Goal: Task Accomplishment & Management: Manage account settings

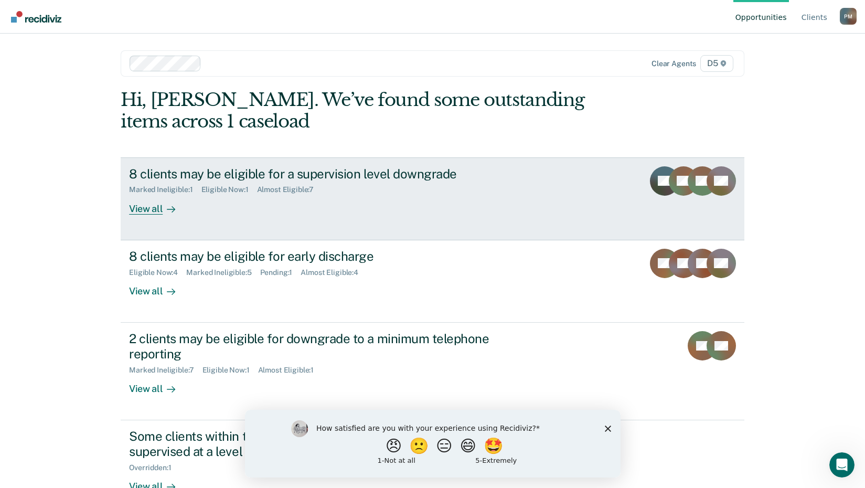
click at [156, 209] on div "View all" at bounding box center [158, 204] width 59 height 20
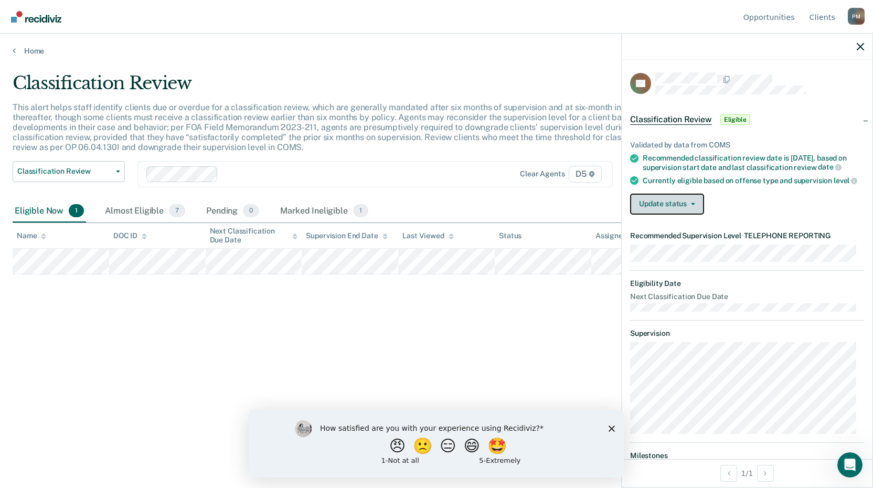
click at [664, 211] on button "Update status" at bounding box center [667, 204] width 74 height 21
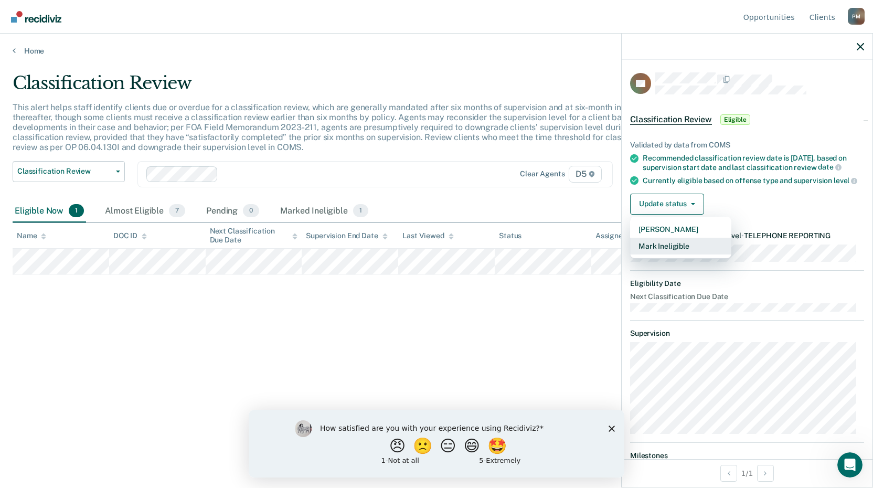
click at [661, 254] on button "Mark Ineligible" at bounding box center [680, 246] width 101 height 17
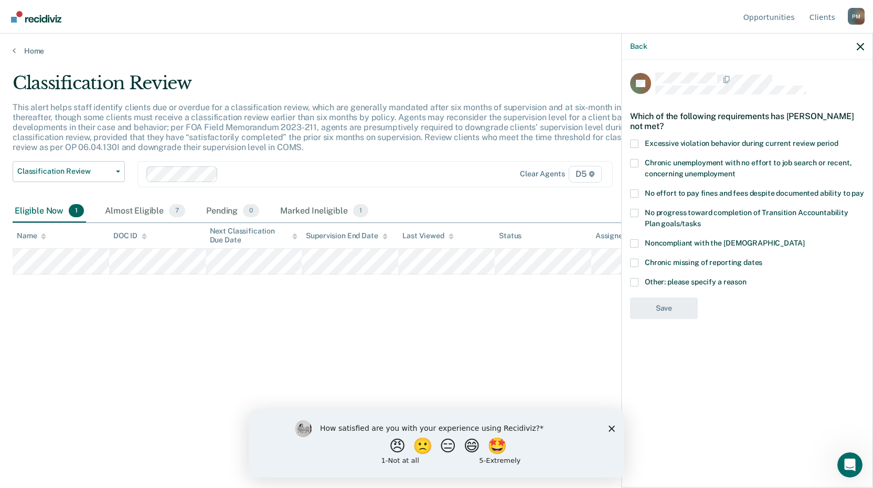
click at [634, 195] on span at bounding box center [634, 193] width 8 height 8
click at [864, 189] on input "No effort to pay fines and fees despite documented ability to pay" at bounding box center [864, 189] width 0 height 0
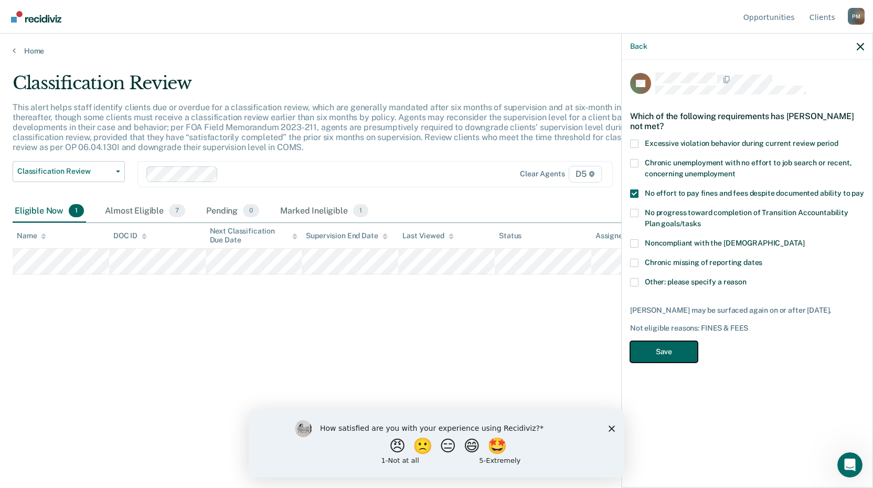
click at [669, 349] on button "Save" at bounding box center [664, 352] width 68 height 22
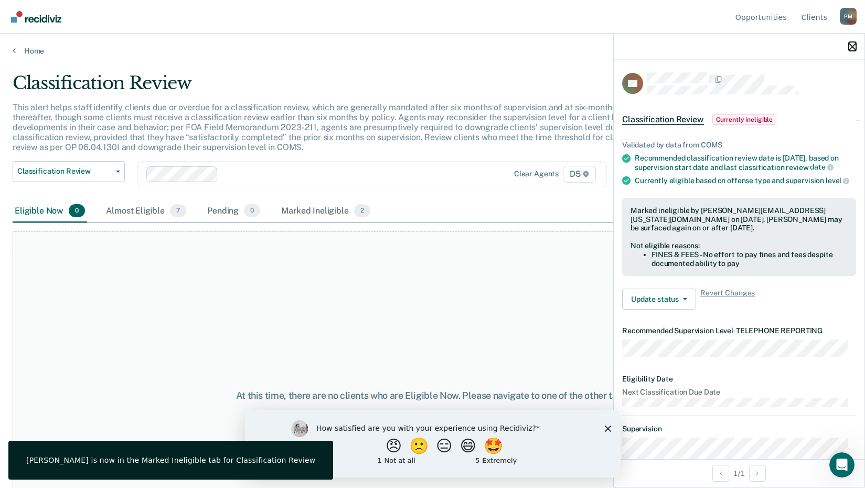
click at [851, 47] on icon "button" at bounding box center [852, 46] width 7 height 7
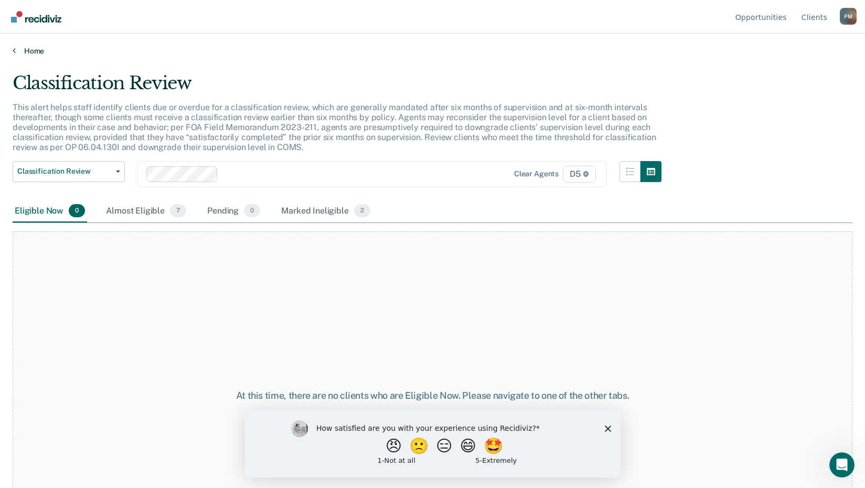
click at [21, 49] on link "Home" at bounding box center [433, 50] width 840 height 9
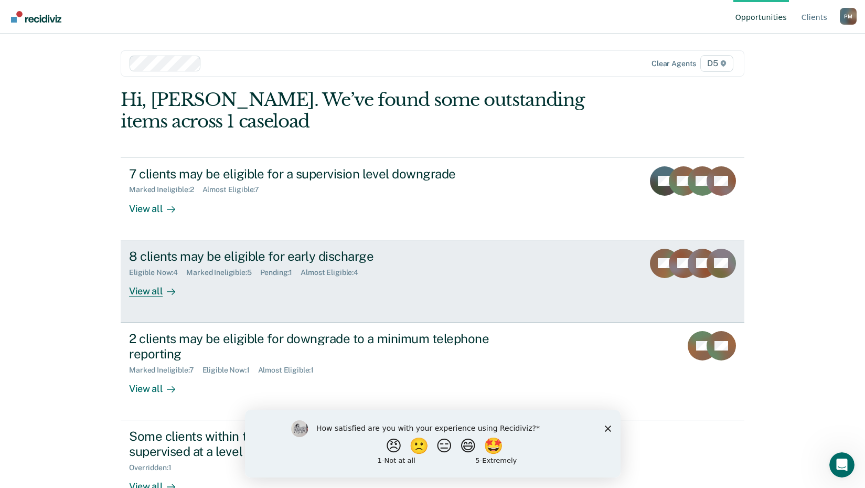
click at [160, 252] on div "8 clients may be eligible for early discharge" at bounding box center [313, 256] width 368 height 15
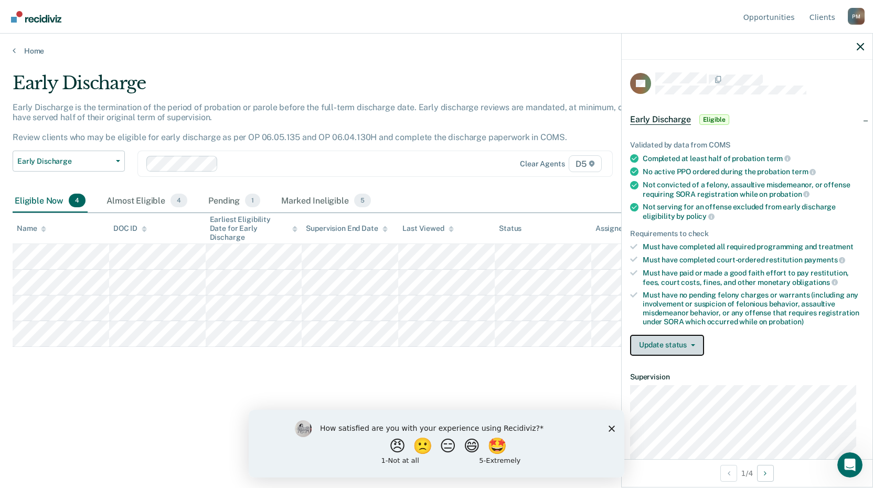
click at [648, 347] on button "Update status" at bounding box center [667, 345] width 74 height 21
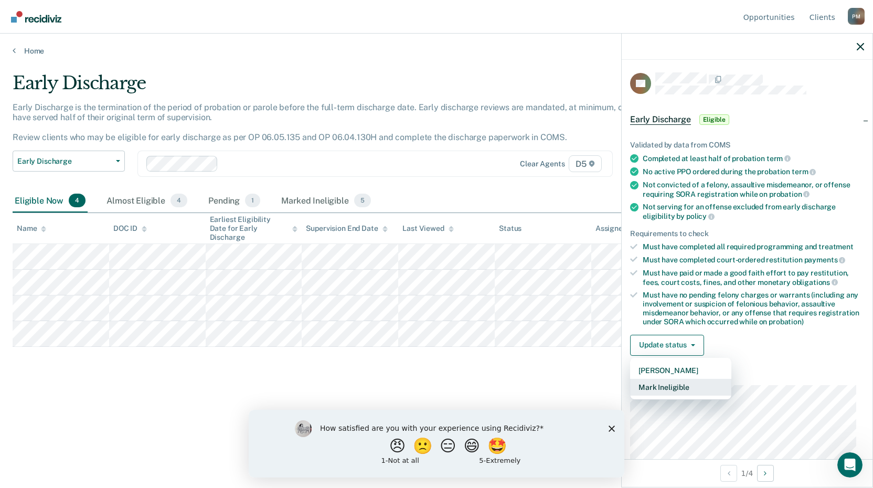
click at [672, 384] on button "Mark Ineligible" at bounding box center [680, 387] width 101 height 17
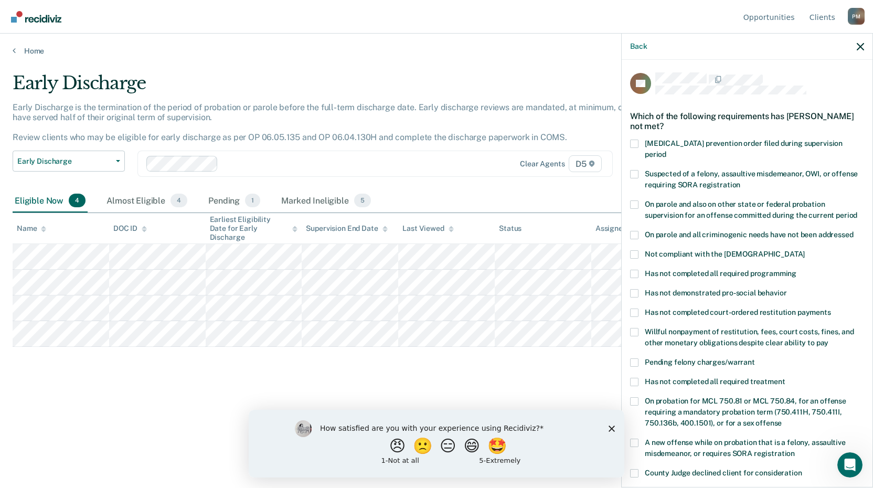
scroll to position [52, 0]
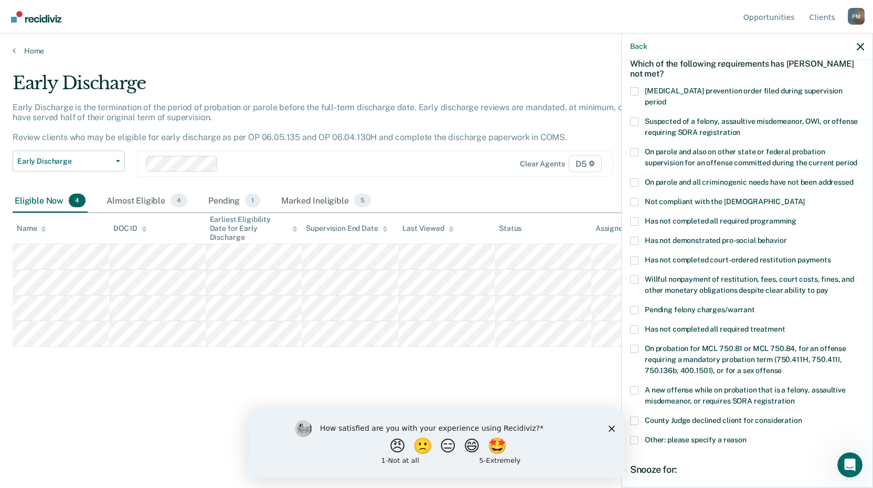
click at [636, 256] on span at bounding box center [634, 260] width 8 height 8
click at [831, 256] on input "Has not completed court-ordered restitution payments" at bounding box center [831, 256] width 0 height 0
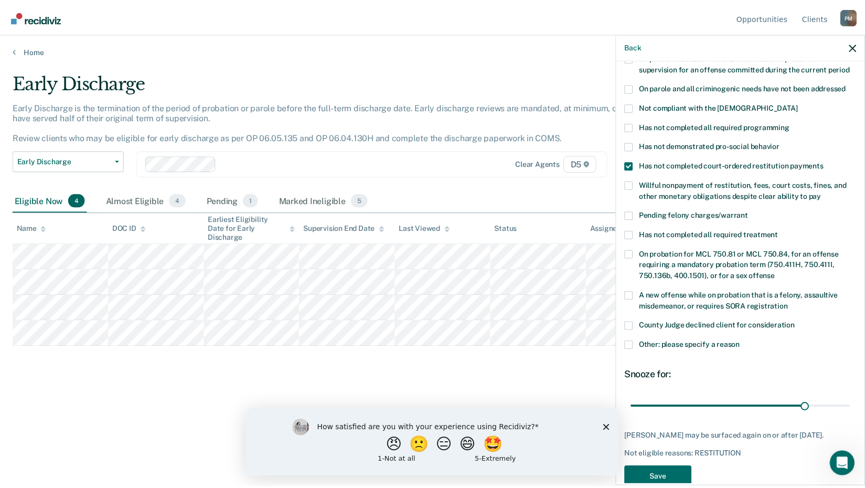
scroll to position [157, 0]
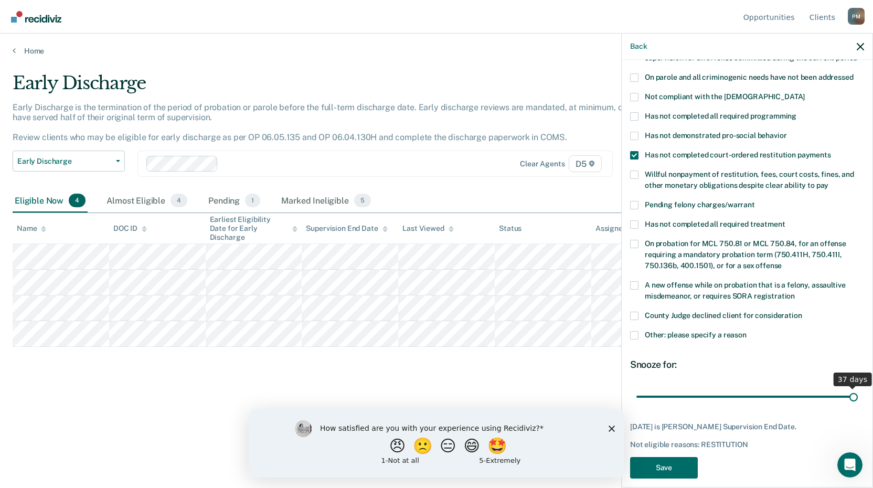
drag, startPoint x: 807, startPoint y: 384, endPoint x: 875, endPoint y: 378, distance: 68.4
type input "37"
click at [858, 387] on input "range" at bounding box center [746, 396] width 221 height 18
click at [669, 460] on button "Save" at bounding box center [664, 468] width 68 height 22
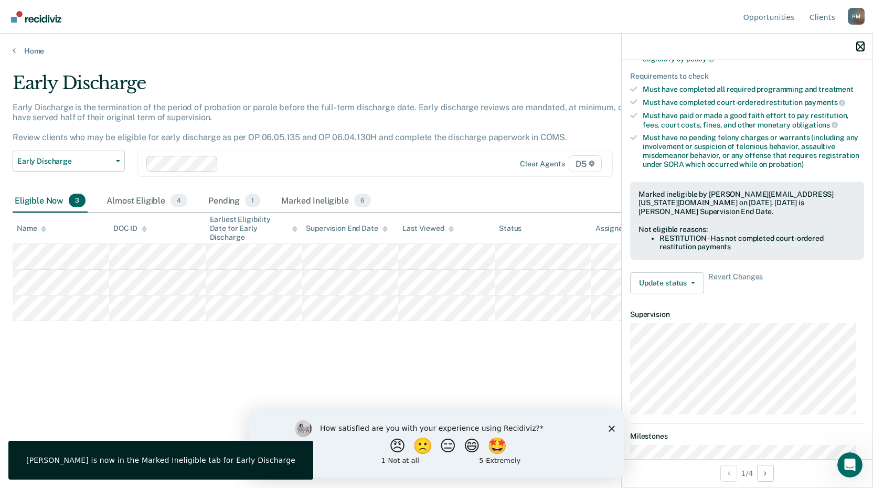
click at [861, 45] on icon "button" at bounding box center [860, 46] width 7 height 7
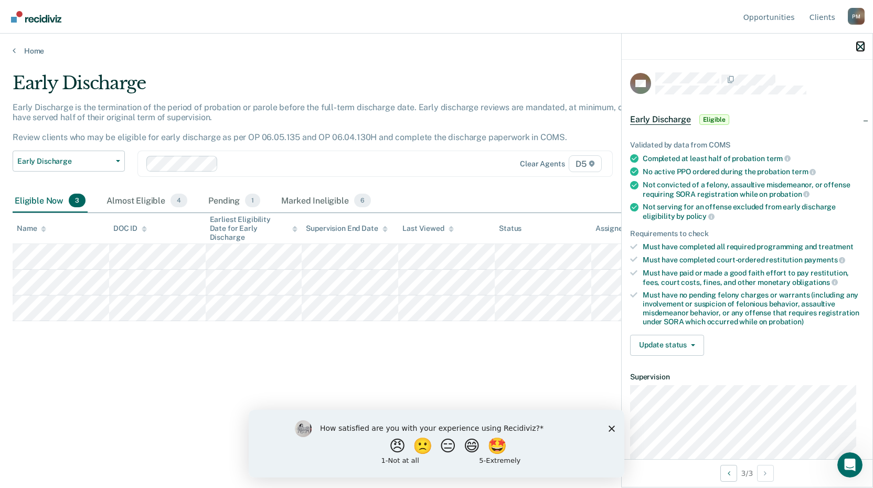
click at [859, 44] on icon "button" at bounding box center [860, 46] width 7 height 7
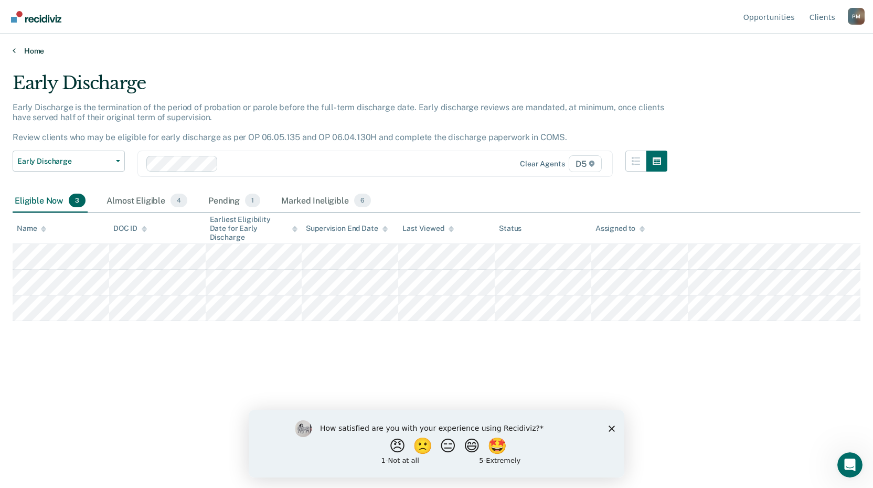
click at [24, 51] on link "Home" at bounding box center [437, 50] width 848 height 9
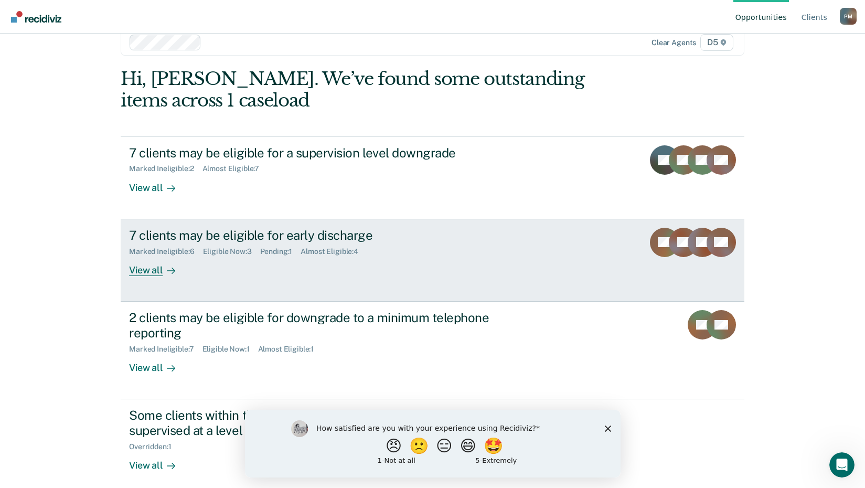
scroll to position [30, 0]
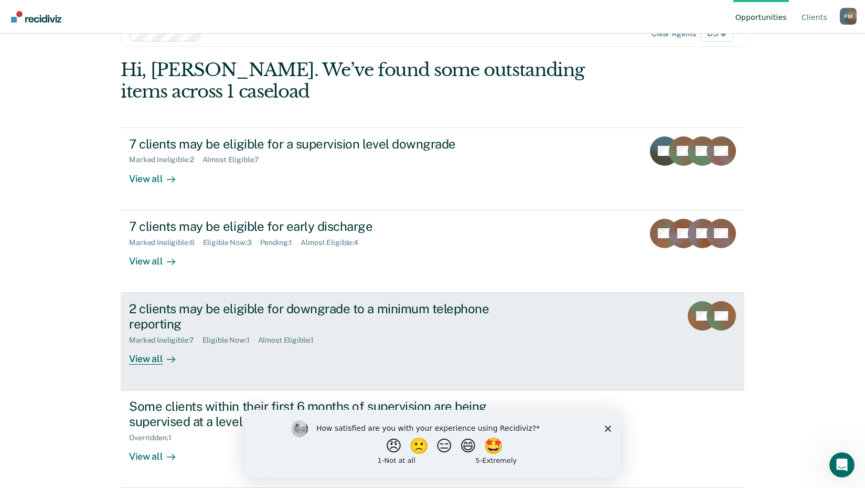
click at [168, 311] on div "2 clients may be eligible for downgrade to a minimum telephone reporting" at bounding box center [313, 316] width 368 height 30
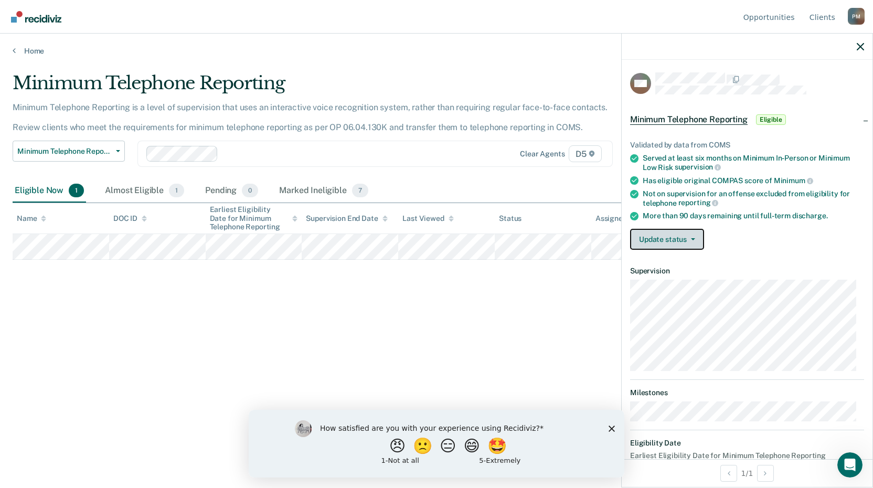
click at [672, 239] on button "Update status" at bounding box center [667, 239] width 74 height 21
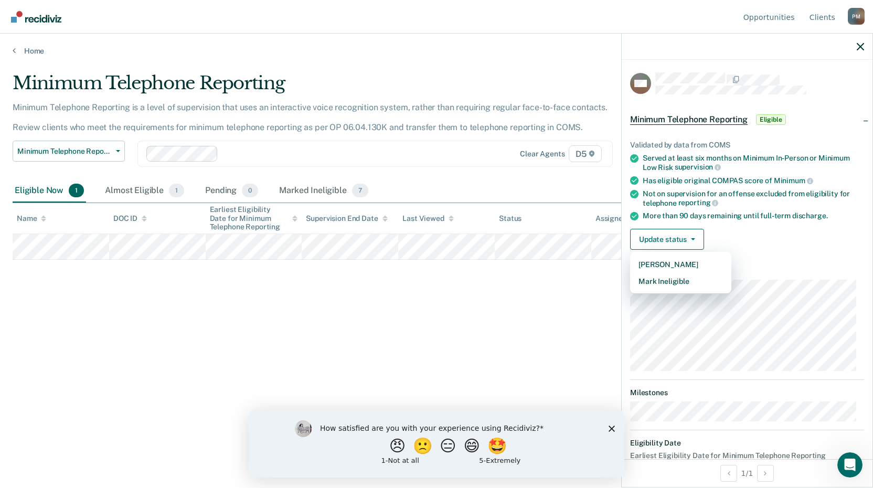
click at [329, 305] on div "Minimum Telephone Reporting Minimum Telephone Reporting is a level of supervisi…" at bounding box center [437, 240] width 848 height 337
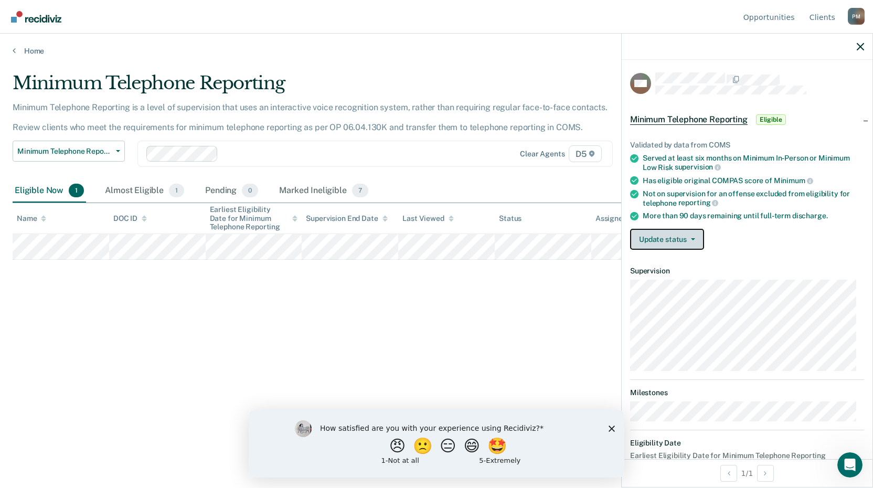
click at [693, 240] on button "Update status" at bounding box center [667, 239] width 74 height 21
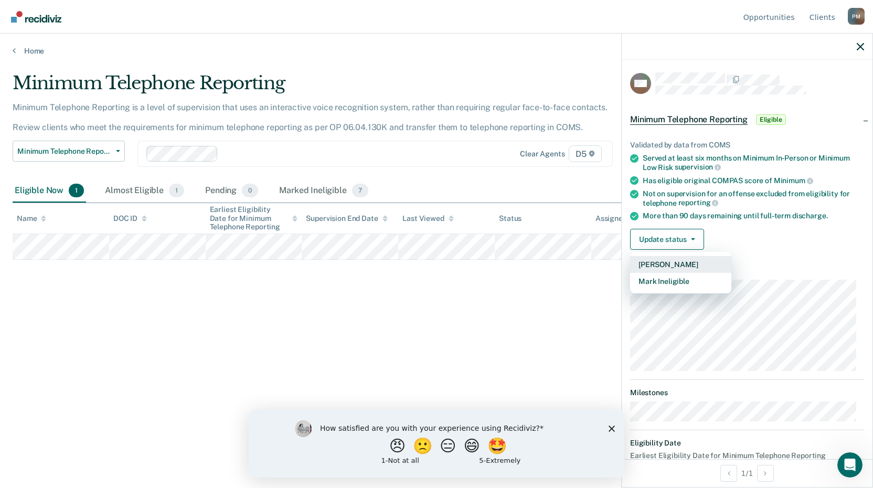
click at [672, 264] on button "[PERSON_NAME]" at bounding box center [680, 264] width 101 height 17
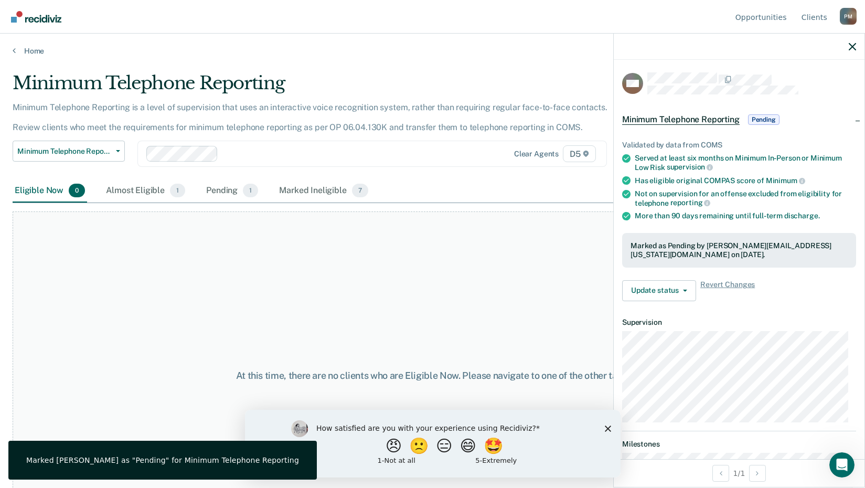
click at [857, 49] on div at bounding box center [739, 47] width 251 height 26
click at [852, 47] on icon "button" at bounding box center [852, 46] width 7 height 7
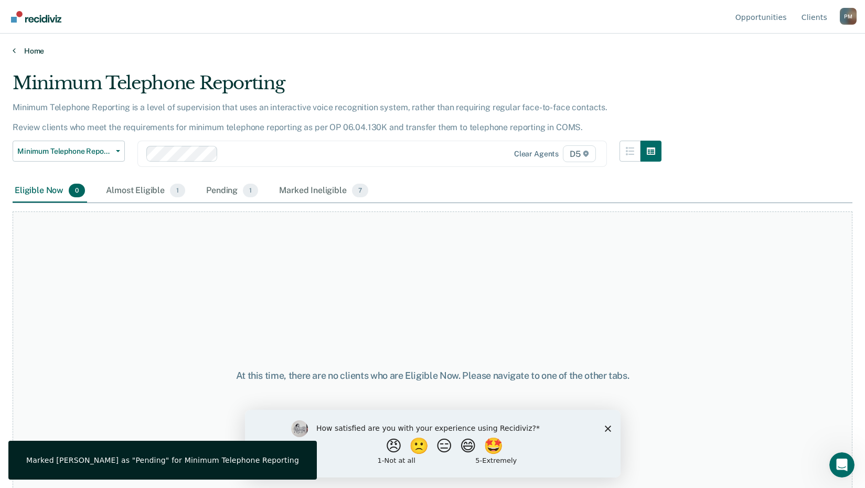
click at [28, 52] on link "Home" at bounding box center [433, 50] width 840 height 9
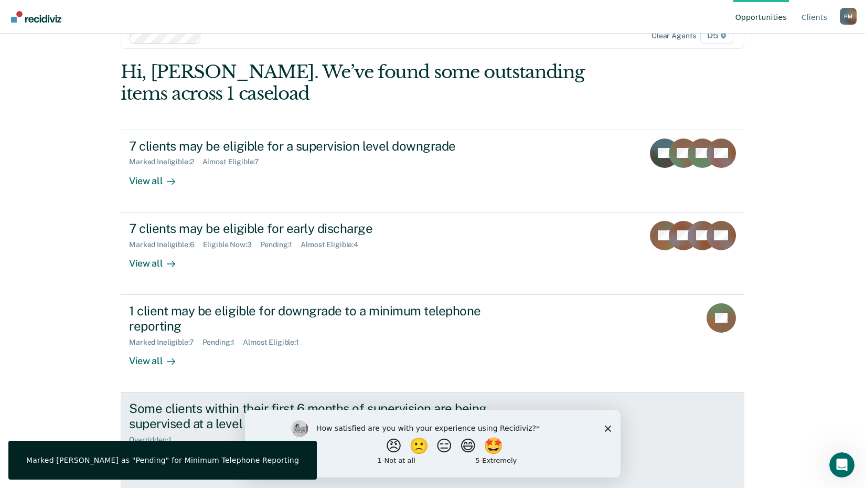
scroll to position [30, 0]
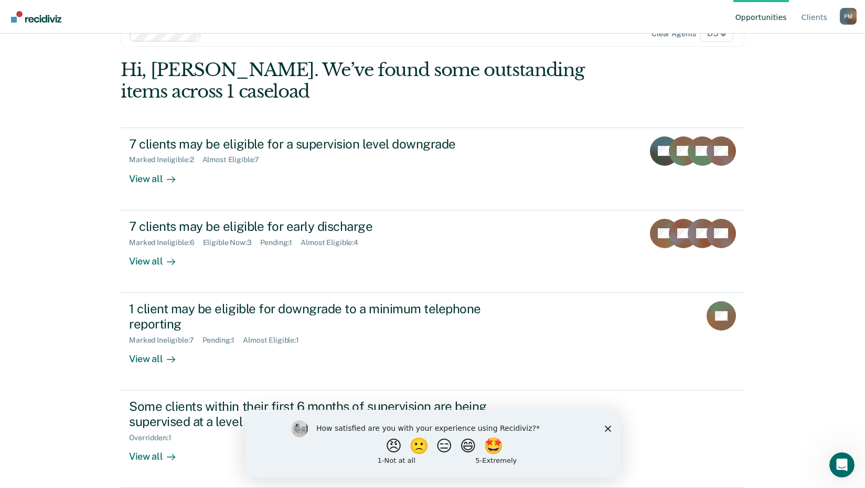
click at [608, 430] on icon "Close survey" at bounding box center [607, 428] width 6 height 6
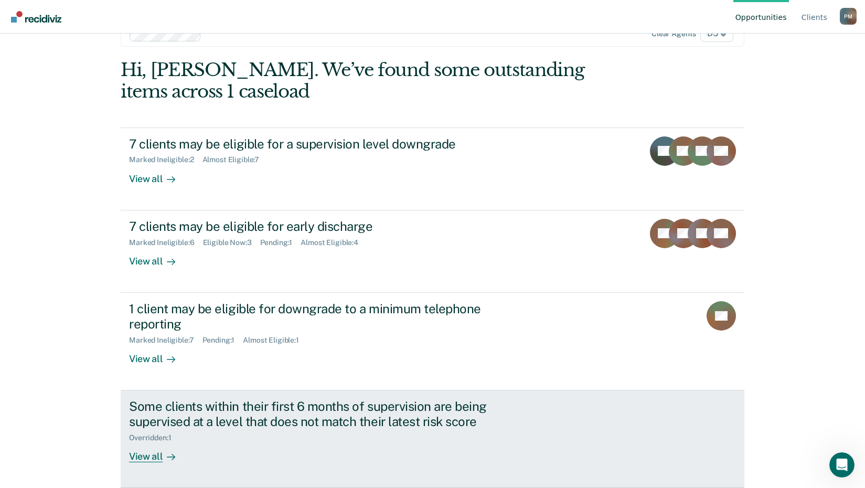
click at [142, 459] on div "View all" at bounding box center [158, 452] width 59 height 20
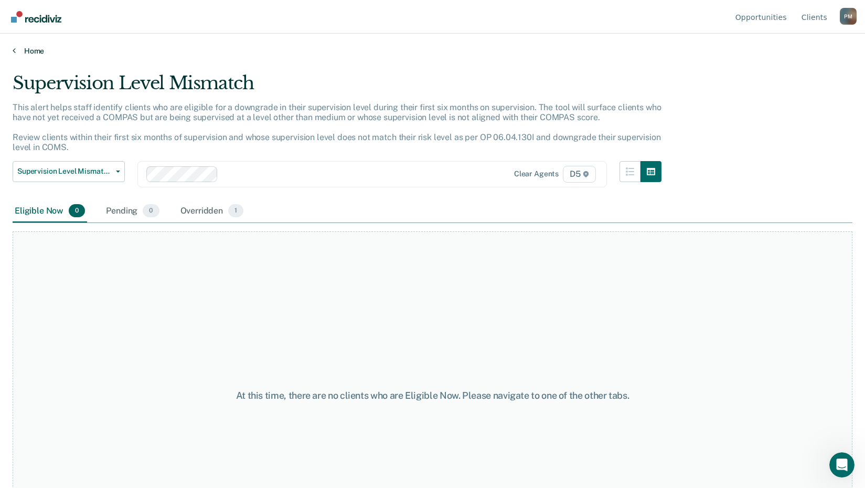
click at [28, 49] on link "Home" at bounding box center [433, 50] width 840 height 9
